Goal: Information Seeking & Learning: Learn about a topic

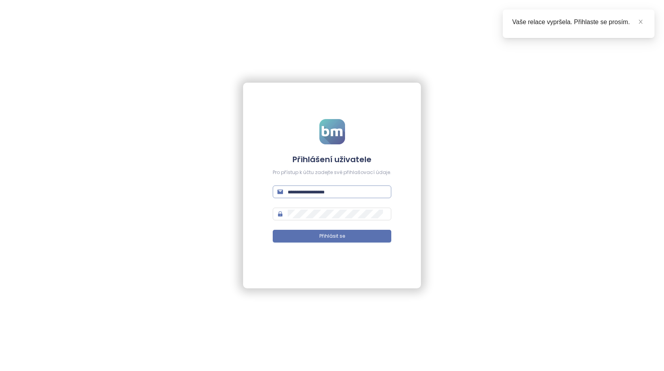
click at [334, 193] on input "text" at bounding box center [337, 191] width 99 height 9
click at [316, 195] on input "text" at bounding box center [337, 191] width 99 height 9
type input "**********"
click at [321, 236] on span "Přihlásit se" at bounding box center [332, 236] width 26 height 8
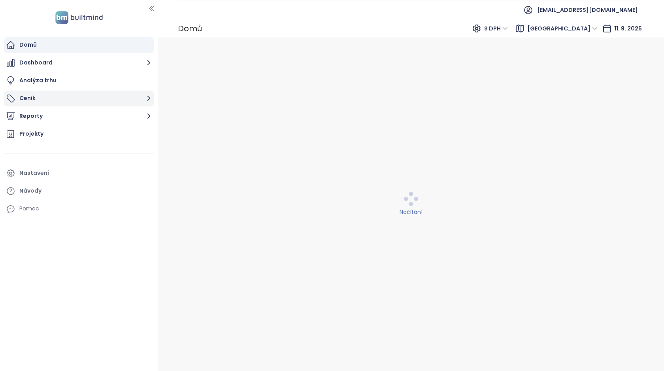
click at [103, 98] on button "Ceník" at bounding box center [79, 99] width 150 height 16
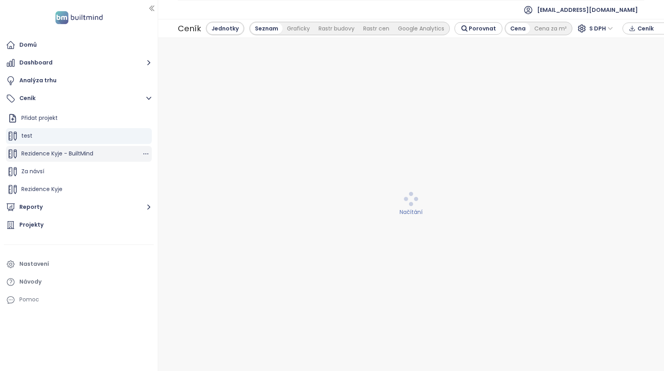
click at [98, 153] on div "Rezidence Kyje - BuiltMind" at bounding box center [79, 154] width 146 height 16
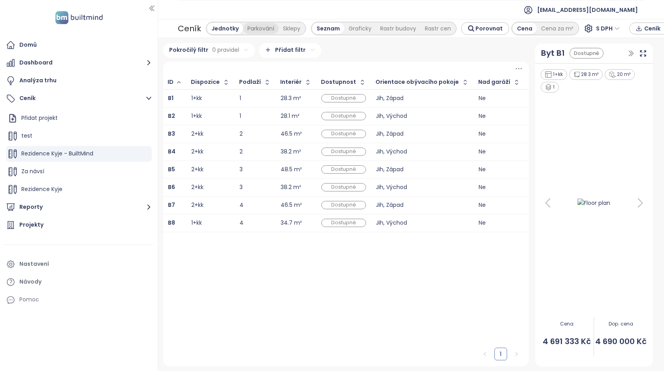
click at [252, 30] on div "Parkování" at bounding box center [261, 28] width 36 height 11
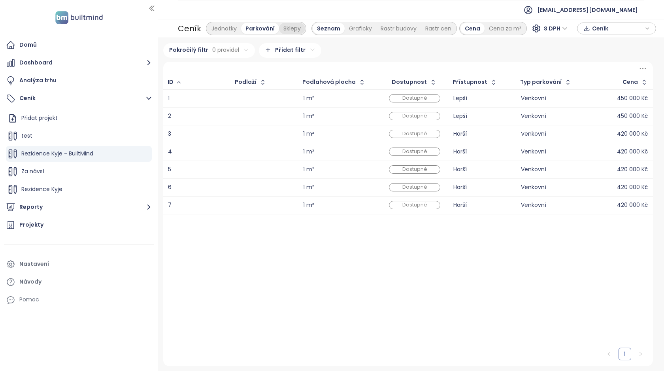
click at [289, 28] on div "Sklepy" at bounding box center [292, 28] width 26 height 11
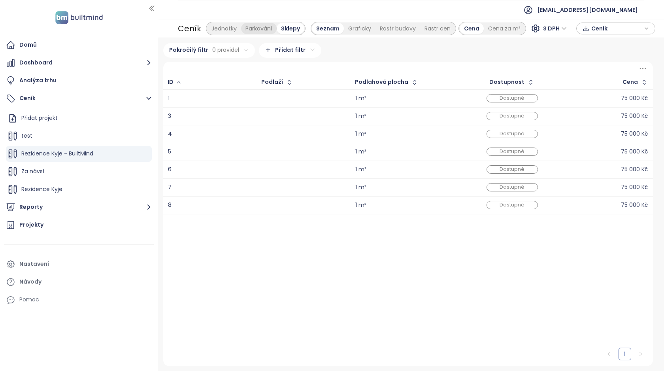
click at [260, 28] on div "Parkování" at bounding box center [259, 28] width 36 height 11
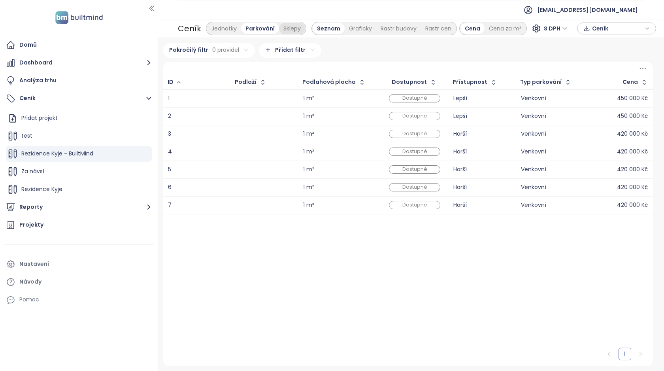
click at [282, 30] on div "Sklepy" at bounding box center [292, 28] width 26 height 11
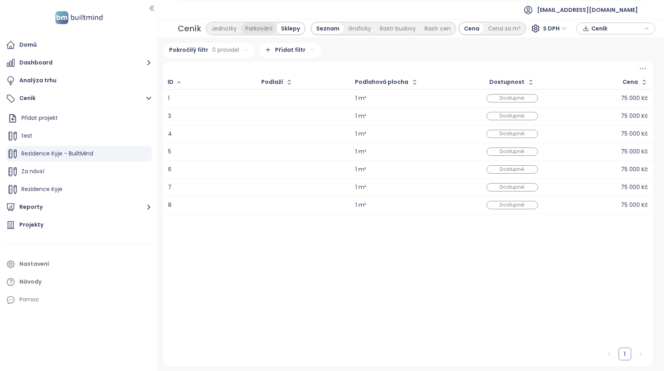
click at [270, 28] on div "Parkování" at bounding box center [259, 28] width 36 height 11
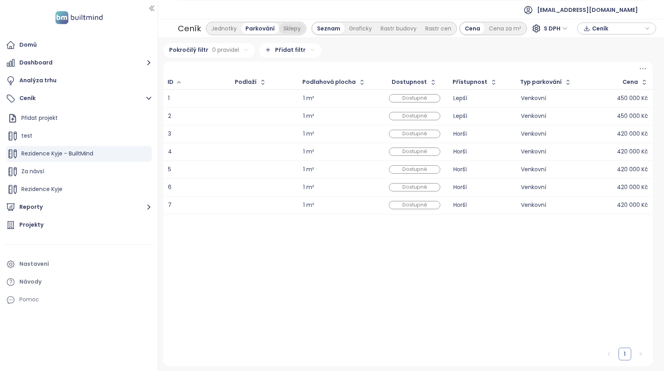
click at [287, 23] on div "Sklepy" at bounding box center [292, 28] width 26 height 11
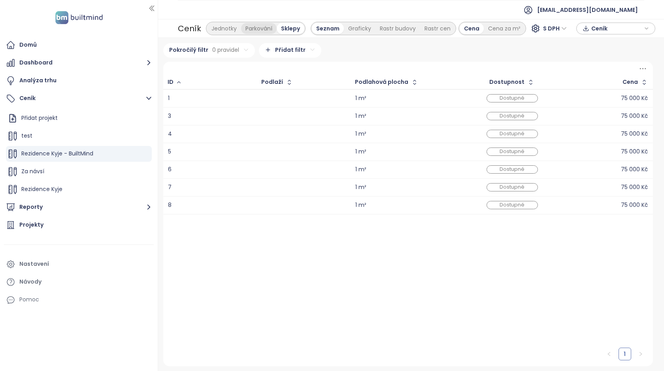
click at [274, 25] on div "Parkování" at bounding box center [259, 28] width 36 height 11
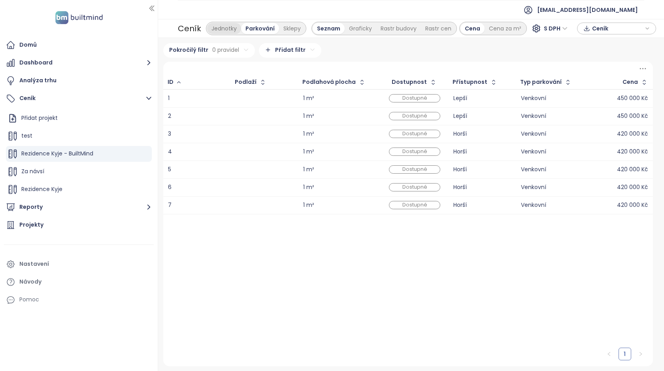
click at [231, 27] on div "Jednotky" at bounding box center [224, 28] width 34 height 11
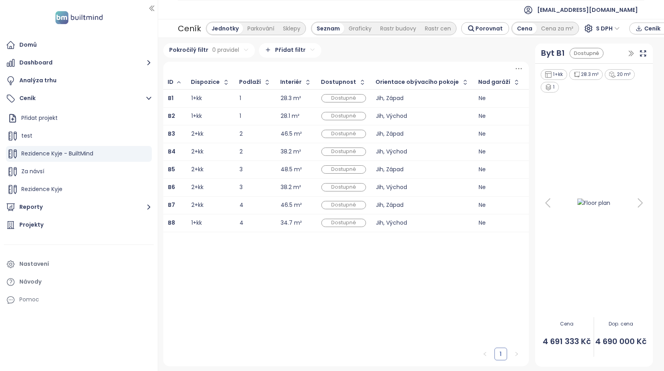
click at [289, 99] on div "28.3 m²" at bounding box center [291, 98] width 21 height 5
click at [229, 100] on td "1+kk" at bounding box center [211, 98] width 48 height 18
click at [403, 115] on div "Jih, Východ" at bounding box center [422, 115] width 93 height 5
click at [404, 98] on div "Jih, Západ" at bounding box center [422, 98] width 93 height 5
click at [639, 53] on icon at bounding box center [643, 53] width 8 height 8
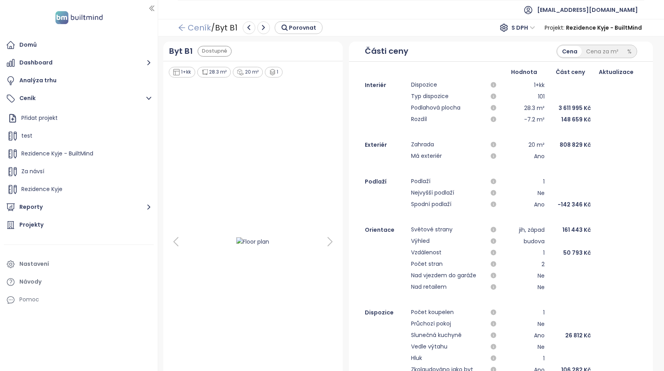
click at [193, 25] on link "Ceník" at bounding box center [194, 28] width 33 height 14
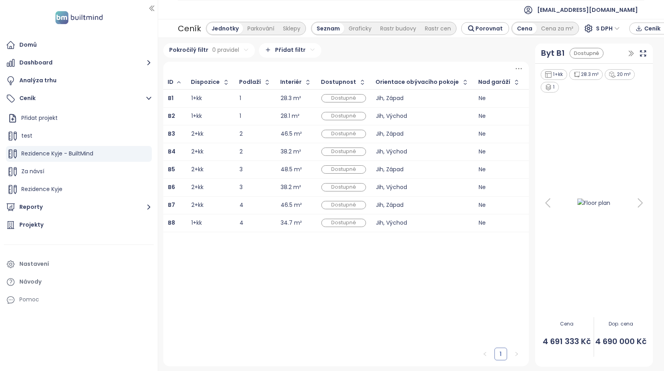
click at [303, 135] on div "46.5 m²" at bounding box center [296, 133] width 31 height 9
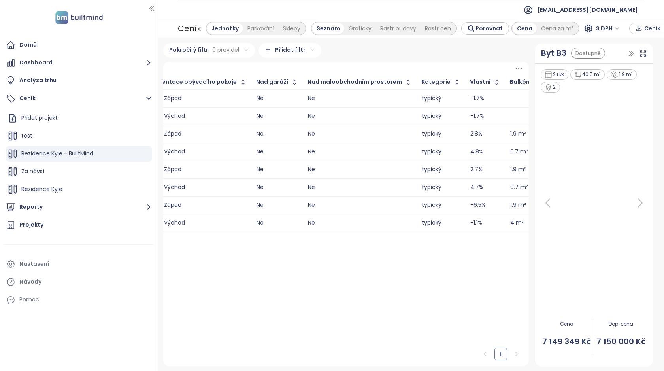
scroll to position [0, 226]
click at [647, 53] on div "Byt B3 Dostupné" at bounding box center [594, 53] width 118 height 20
click at [645, 53] on icon at bounding box center [643, 53] width 8 height 8
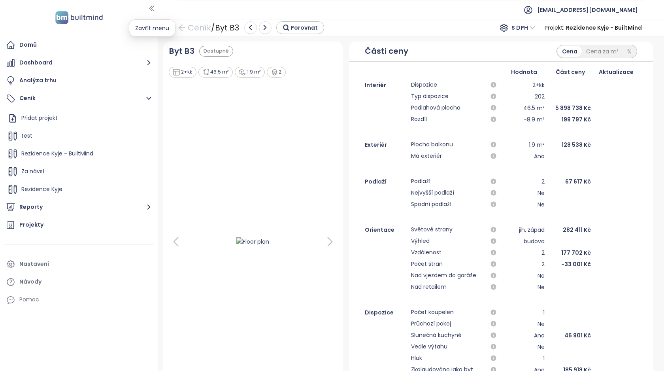
click at [150, 12] on button "button" at bounding box center [152, 8] width 8 height 13
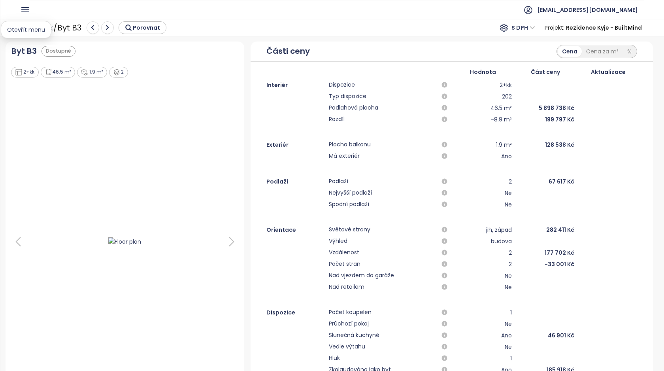
click at [22, 8] on icon "button" at bounding box center [25, 10] width 10 height 10
